Goal: Find contact information: Find contact information

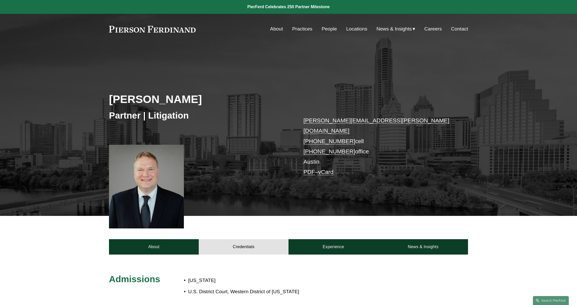
drag, startPoint x: 0, startPoint y: 0, endPoint x: 204, endPoint y: 126, distance: 240.3
click at [204, 126] on div "[PERSON_NAME] Partner | Litigation [PERSON_NAME][EMAIL_ADDRESS][PERSON_NAME][DO…" at bounding box center [288, 139] width 577 height 155
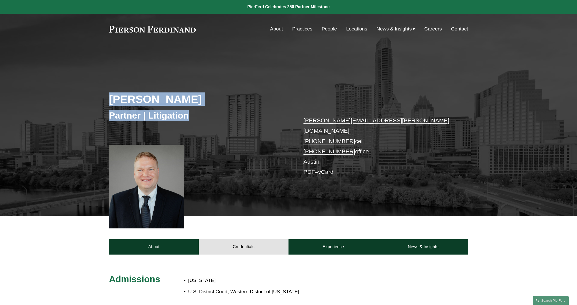
drag, startPoint x: 204, startPoint y: 126, endPoint x: 105, endPoint y: 69, distance: 114.5
click at [105, 69] on div "Bradley B. Bush Partner | Litigation bradley.bush@pierferd.com +1.512.766.6226 …" at bounding box center [288, 139] width 577 height 155
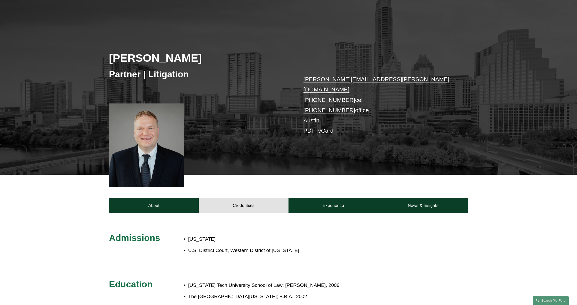
scroll to position [8, 0]
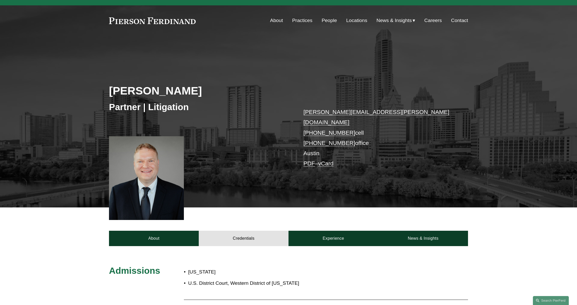
click at [246, 98] on div "Bradley B. Bush" at bounding box center [198, 91] width 179 height 15
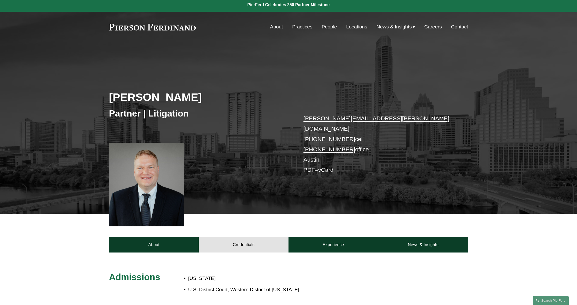
scroll to position [0, 0]
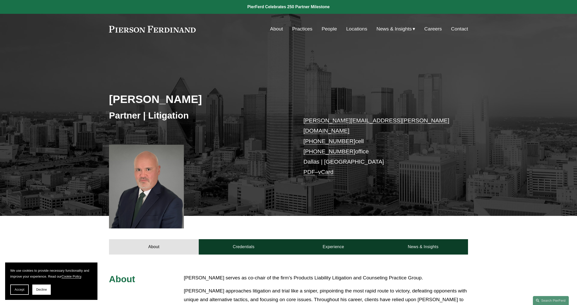
click at [398, 143] on p "[PERSON_NAME][EMAIL_ADDRESS][PERSON_NAME][DOMAIN_NAME] [PHONE_NUMBER] cell [PHO…" at bounding box center [377, 147] width 149 height 62
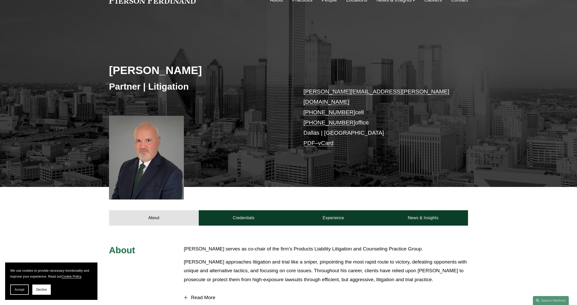
scroll to position [205, 0]
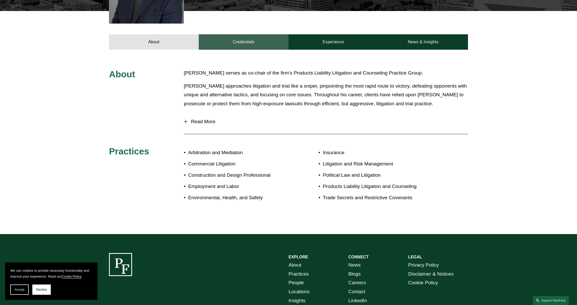
click at [235, 39] on link "Credentials" at bounding box center [244, 41] width 90 height 15
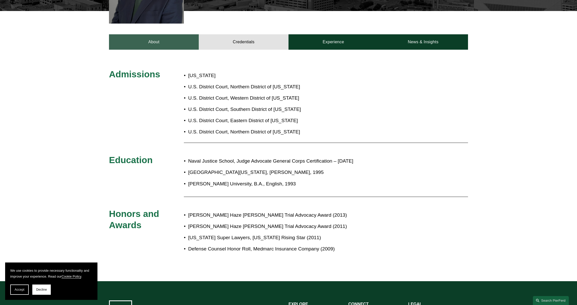
click at [176, 34] on link "About" at bounding box center [154, 41] width 90 height 15
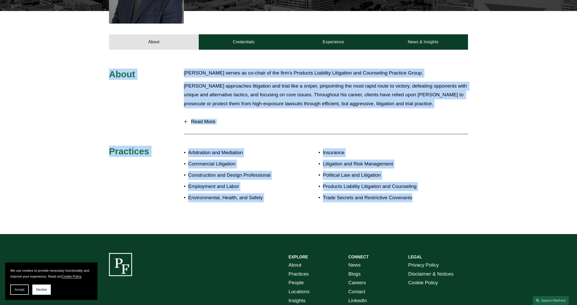
drag, startPoint x: 462, startPoint y: 206, endPoint x: 55, endPoint y: 55, distance: 434.4
click at [55, 55] on div "About [PERSON_NAME] serves as co-chair of the firm’s Products Liability Litigat…" at bounding box center [288, 142] width 577 height 185
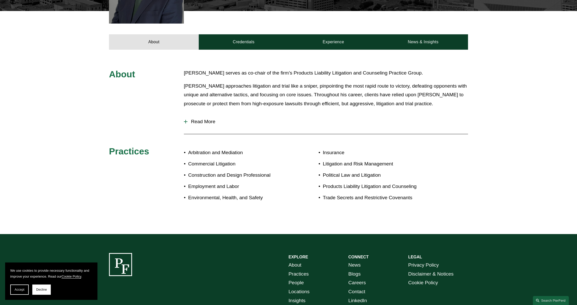
scroll to position [0, 0]
